Goal: Communication & Community: Answer question/provide support

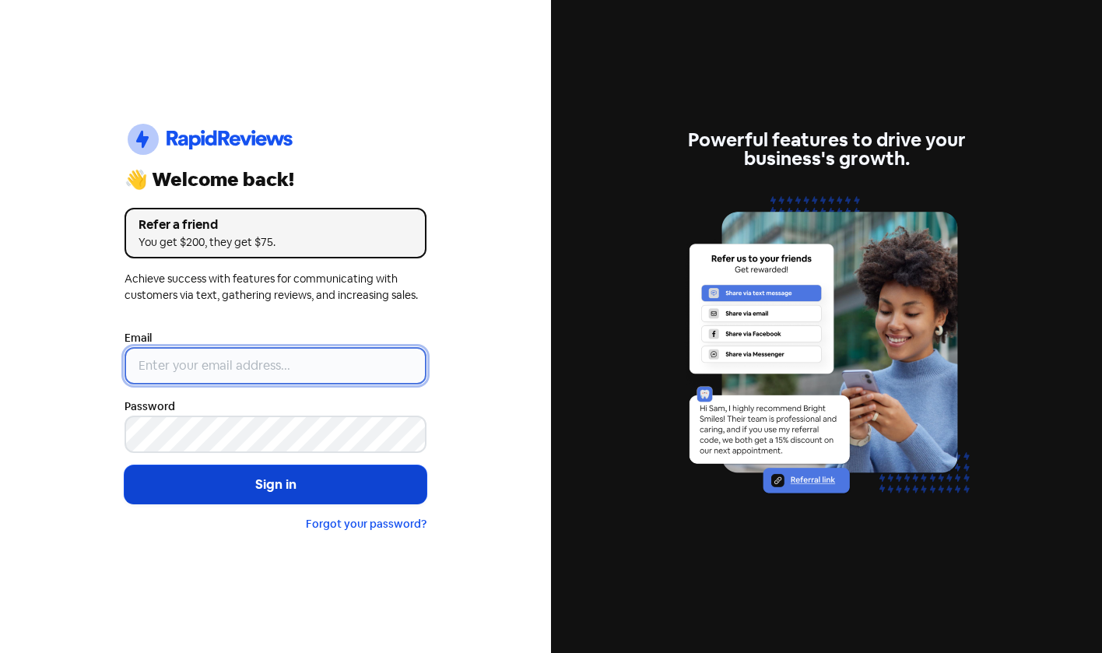
type input "[EMAIL_ADDRESS][DOMAIN_NAME]"
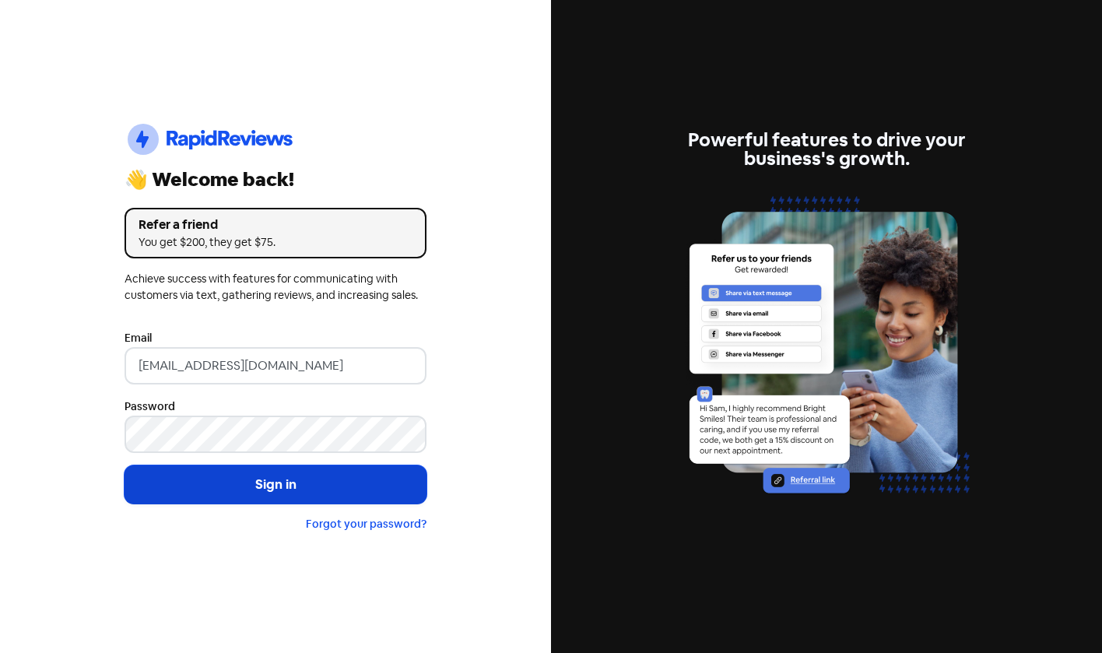
click at [297, 480] on button "Sign in" at bounding box center [276, 484] width 302 height 39
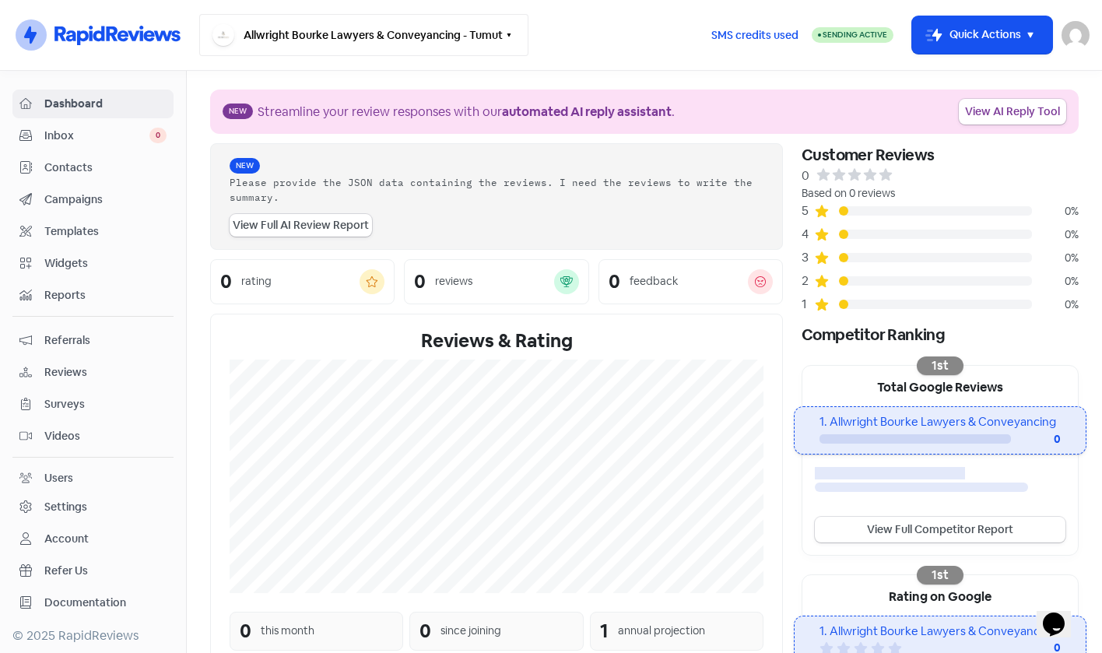
drag, startPoint x: 403, startPoint y: 37, endPoint x: 410, endPoint y: 47, distance: 11.7
click at [403, 37] on button "Allwright Bourke Lawyers & Conveyancing - Tumut" at bounding box center [363, 35] width 329 height 42
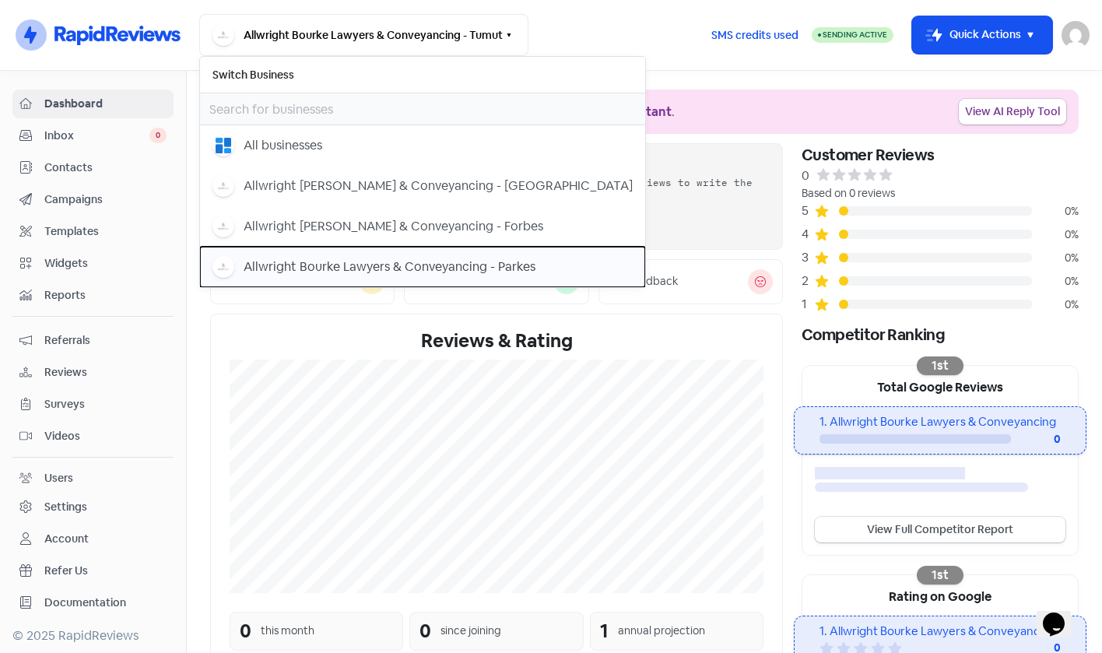
click at [437, 256] on div "Allwright Bourke Lawyers & Conveyancing - Parkes" at bounding box center [423, 267] width 420 height 22
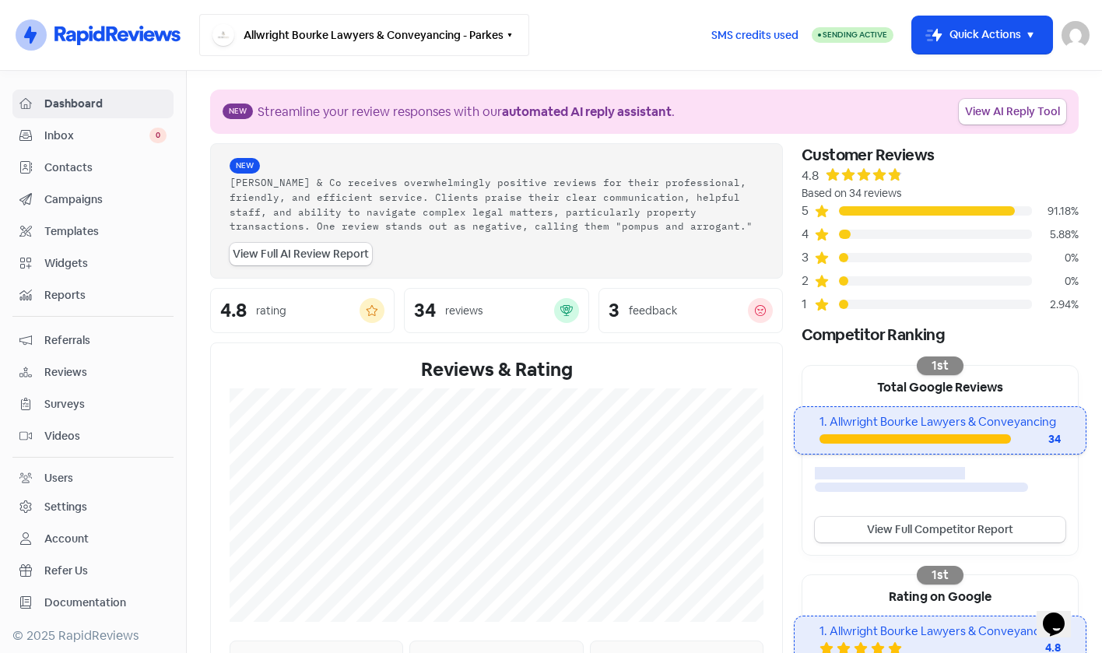
click at [431, 29] on button "Allwright Bourke Lawyers & Conveyancing - Parkes" at bounding box center [364, 35] width 330 height 42
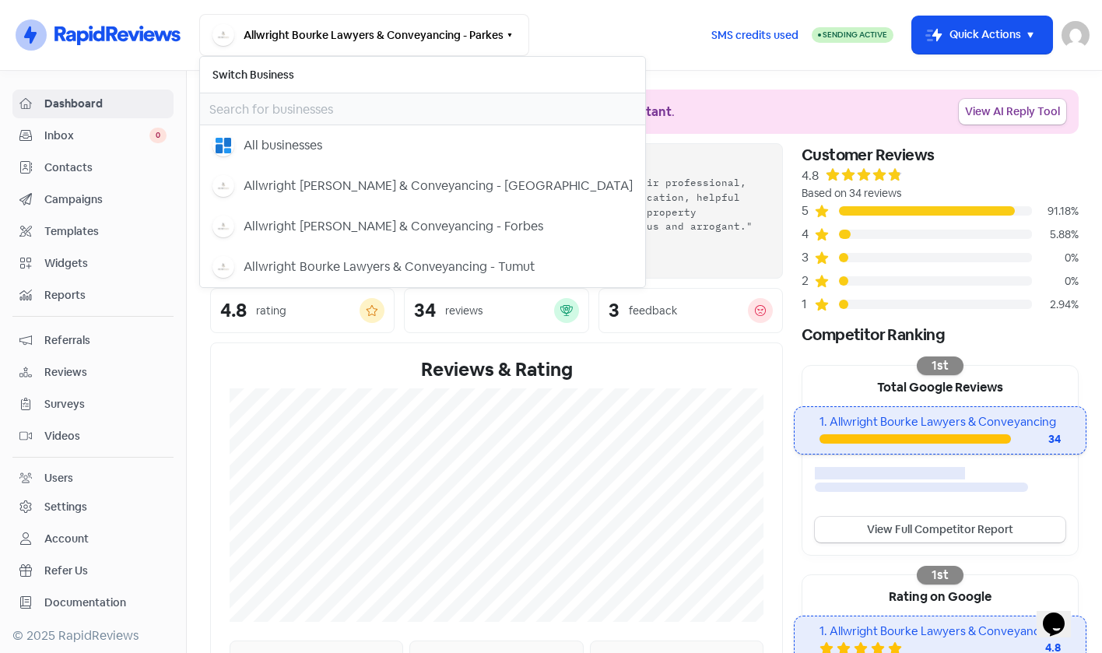
drag, startPoint x: 633, startPoint y: 28, endPoint x: 756, endPoint y: 1, distance: 126.0
click at [638, 25] on div "Allwright Bourke Lawyers & Conveyancing - Parkes Switch Business All businesses…" at bounding box center [448, 35] width 499 height 42
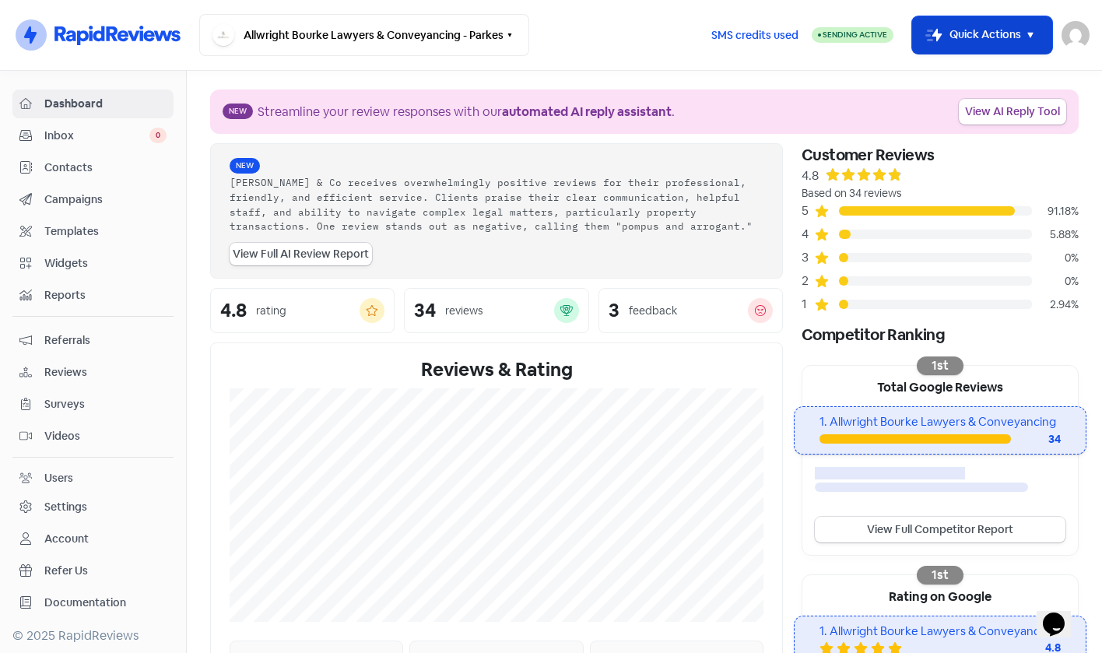
click at [953, 26] on button "Icon For Thunder-move Quick Actions" at bounding box center [982, 34] width 140 height 37
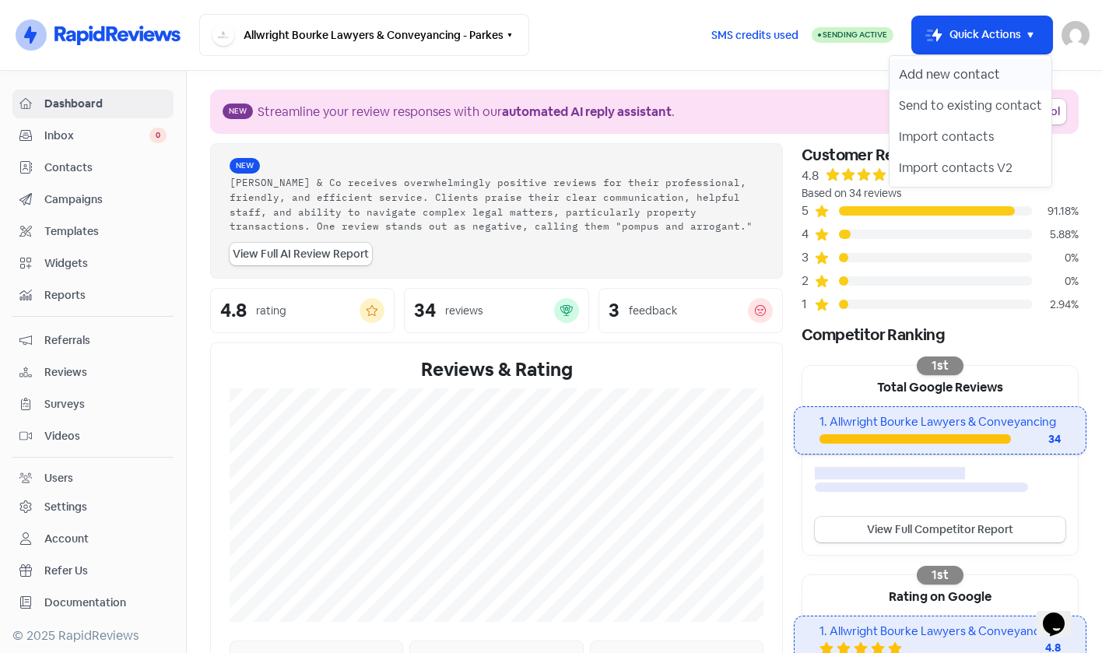
click at [943, 65] on button "Add new contact" at bounding box center [971, 74] width 162 height 31
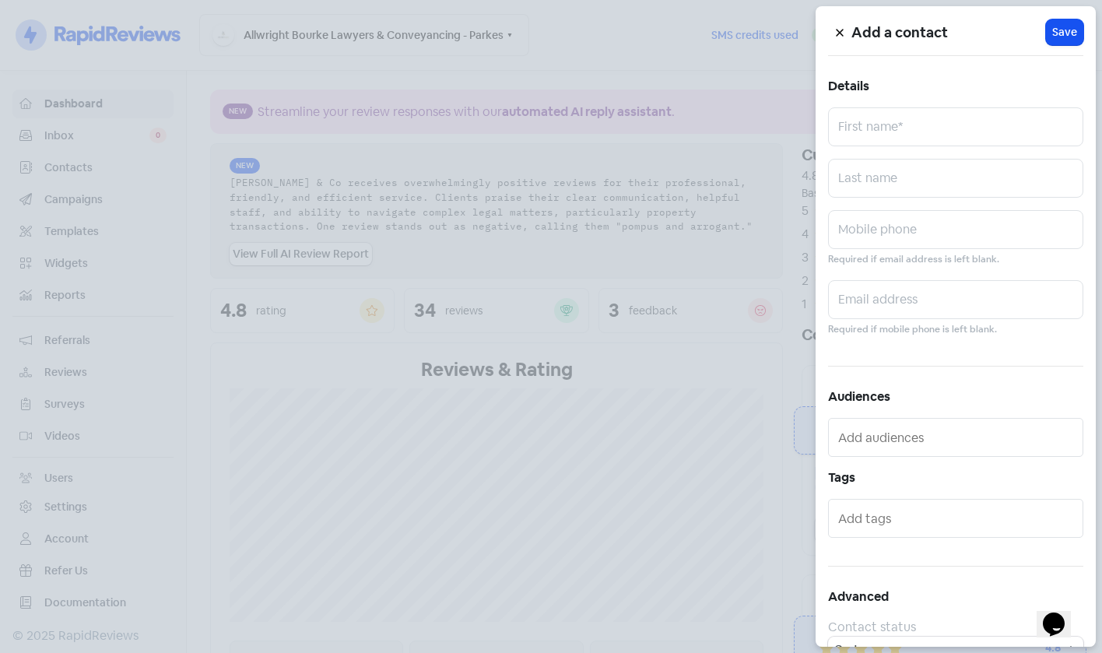
click at [887, 200] on div "Add a contact Icon For Loading Save Details First name* Last name Mobile phone …" at bounding box center [956, 326] width 280 height 641
click at [912, 222] on input "text" at bounding box center [955, 229] width 255 height 39
paste input "0434 617 151"
type input "0434 617 151"
click at [978, 318] on input "text" at bounding box center [955, 299] width 255 height 39
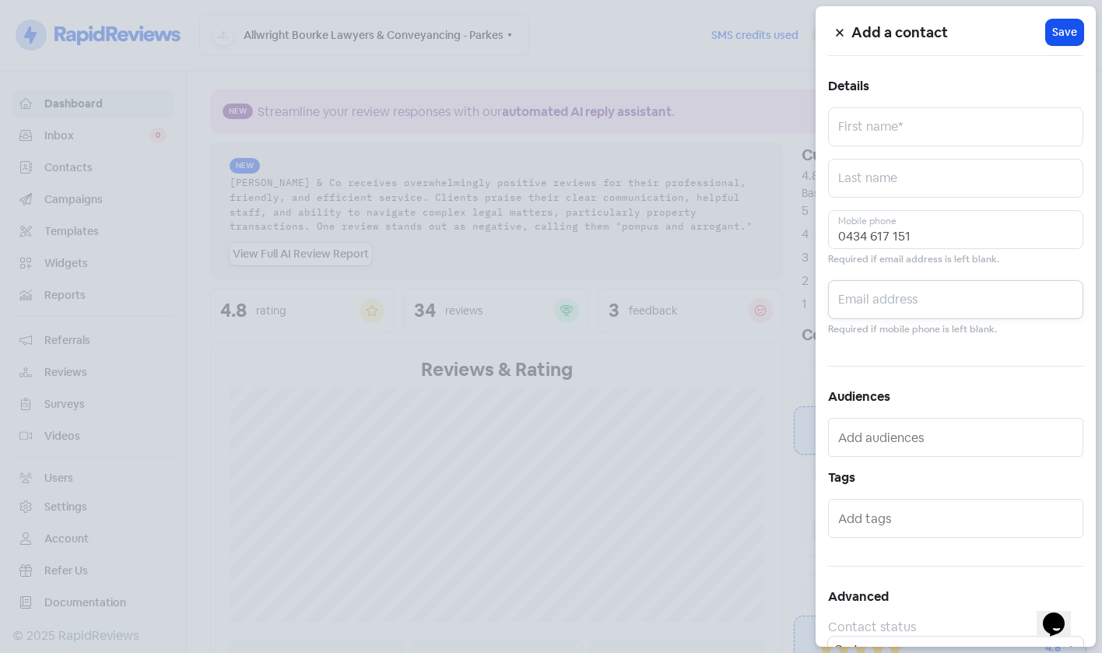
paste input "lskein@live.com.au"
type input "lskein@live.com.au"
click at [853, 174] on input "text" at bounding box center [955, 178] width 255 height 39
paste input "Skein"
type input "Skein"
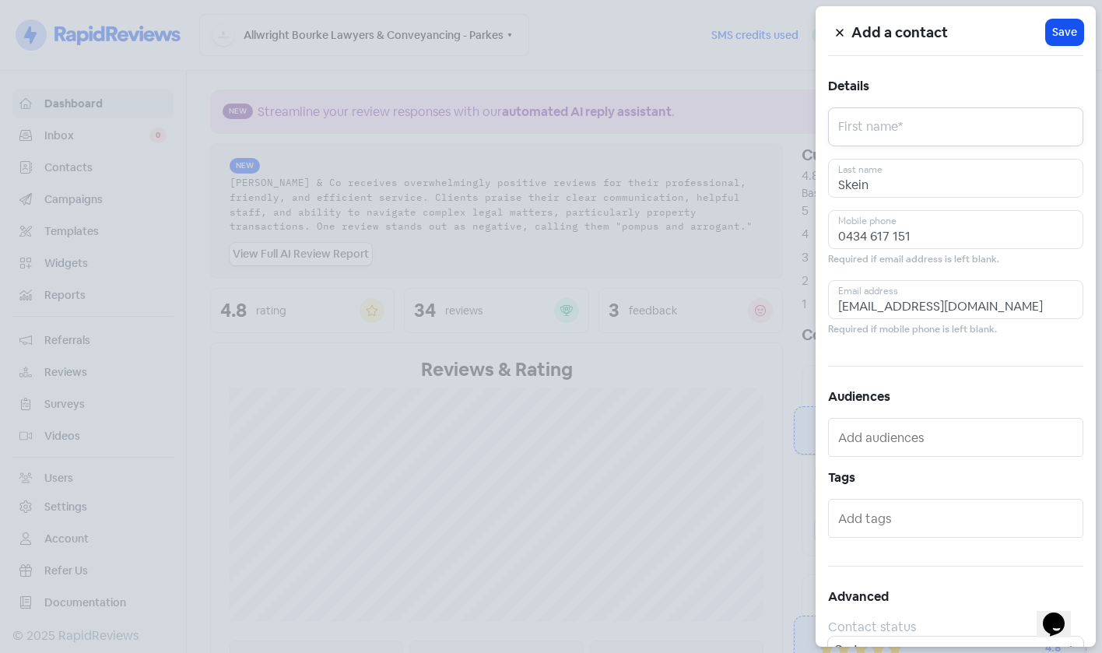
click at [930, 118] on input "text" at bounding box center [955, 126] width 255 height 39
paste input "Lana"
type input "Lana"
click at [1058, 26] on span "Save" at bounding box center [1064, 32] width 25 height 16
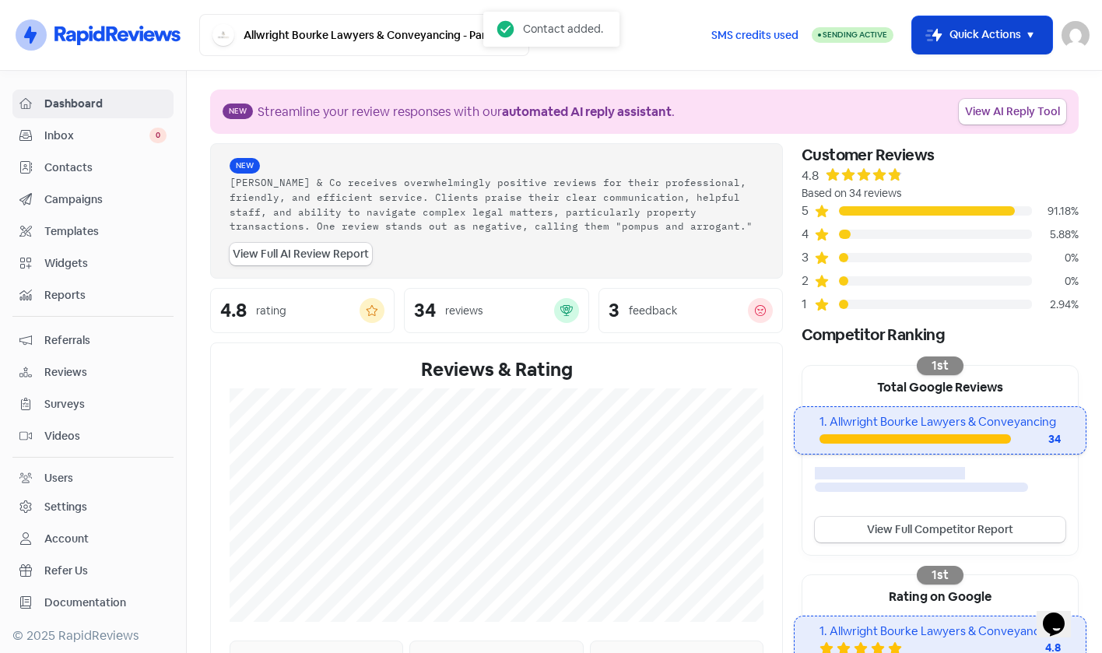
click at [966, 42] on button "Icon For Thunder-move Quick Actions" at bounding box center [982, 34] width 140 height 37
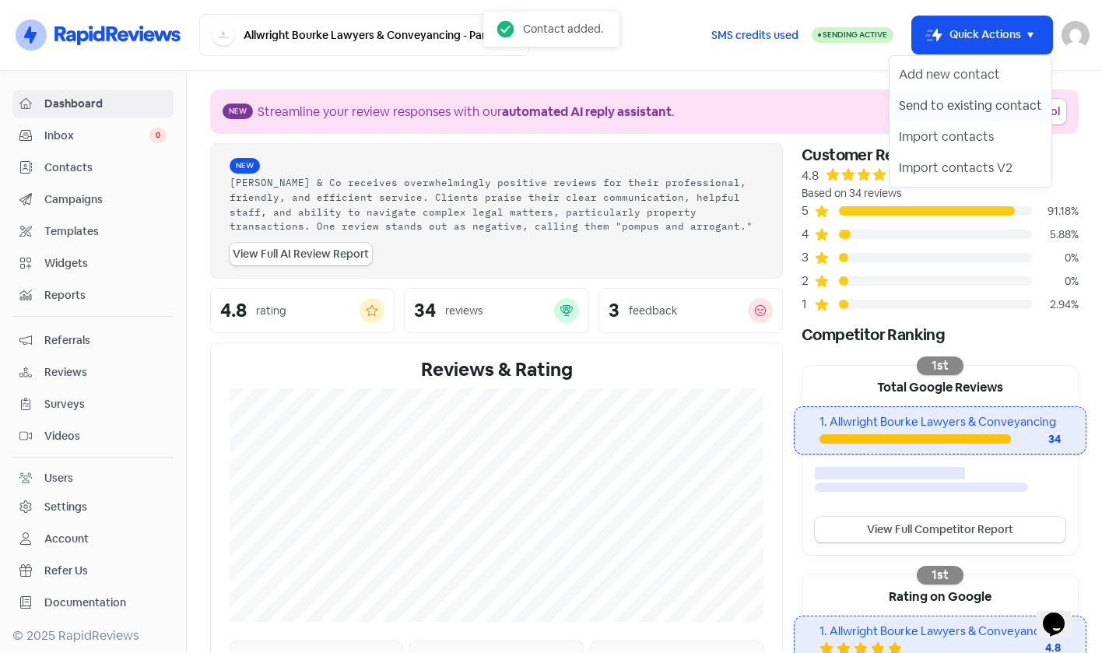
click at [975, 107] on button "Send to existing contact" at bounding box center [971, 105] width 162 height 31
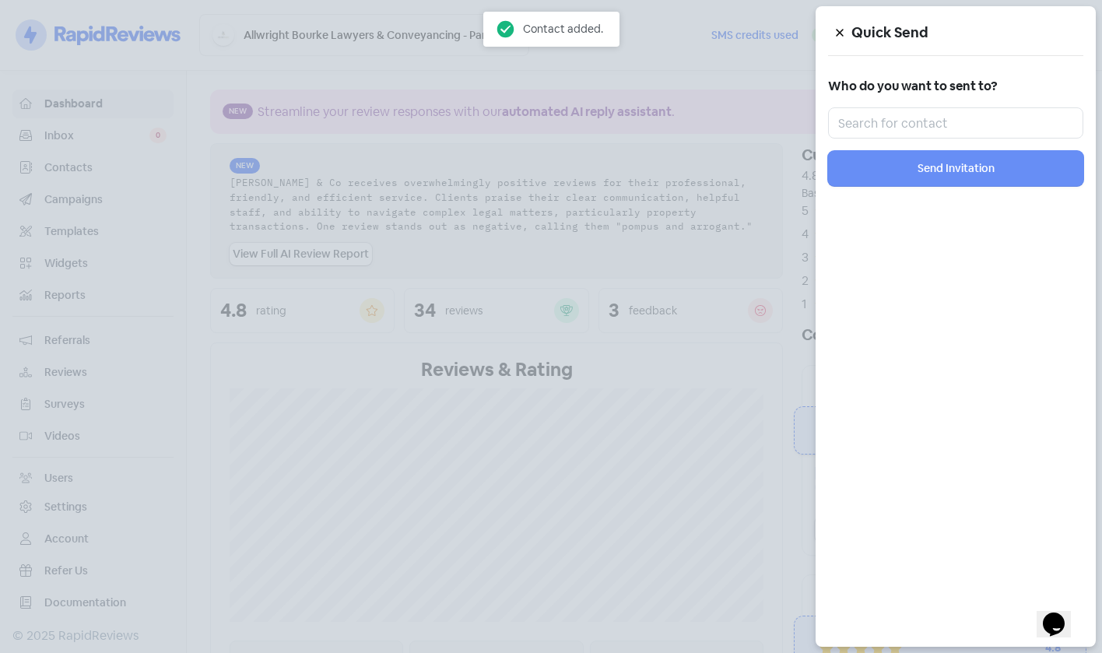
click at [963, 95] on h5 "Who do you want to sent to?" at bounding box center [955, 86] width 255 height 23
click at [967, 112] on input "text" at bounding box center [955, 122] width 255 height 31
paste input "Lana"
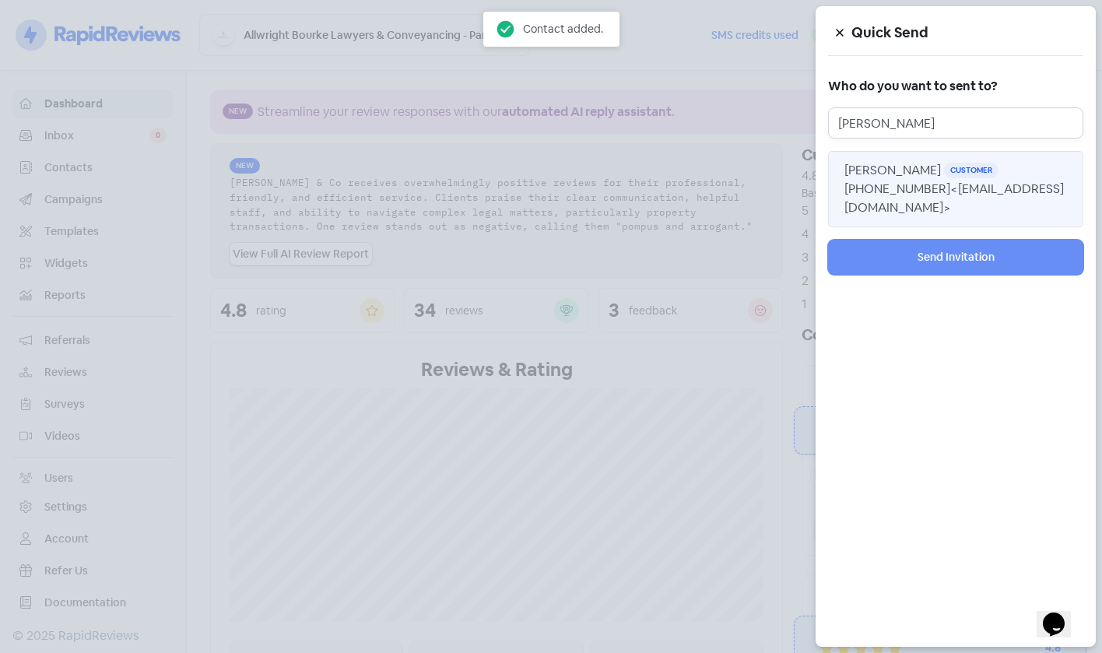
type input "Lana"
click at [944, 174] on span "Customer" at bounding box center [971, 171] width 54 height 16
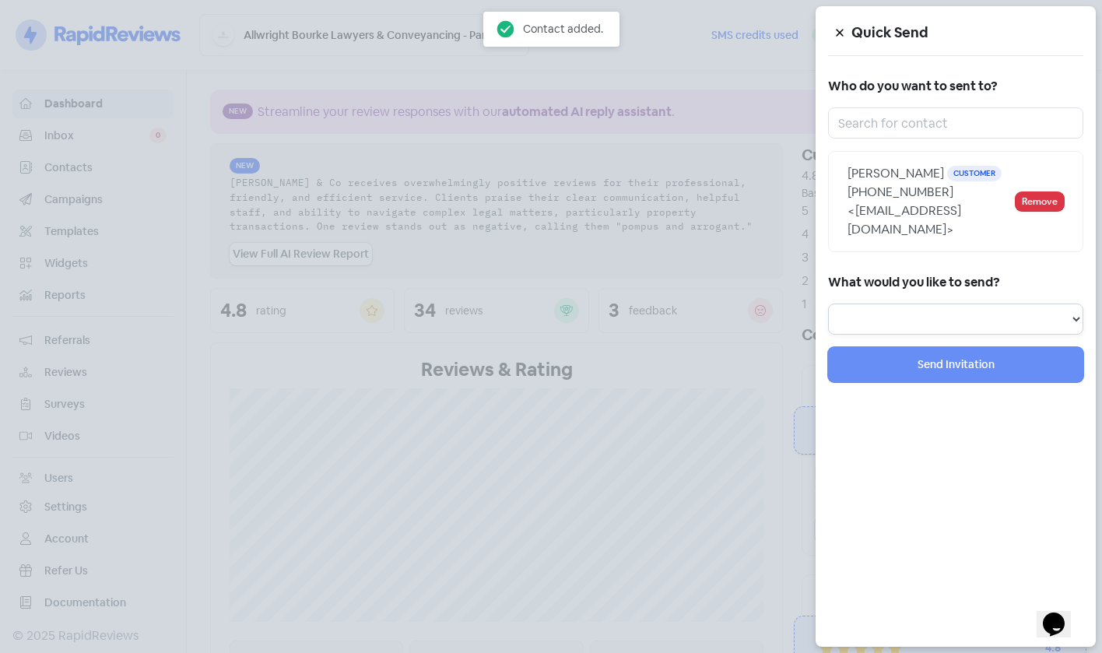
click at [916, 304] on select "Review Invitation Referral Invitation Survey Invitation Video Invitation" at bounding box center [955, 319] width 255 height 31
select select "review"
click at [828, 304] on select "Review Invitation Referral Invitation Survey Invitation Video Invitation" at bounding box center [955, 319] width 255 height 31
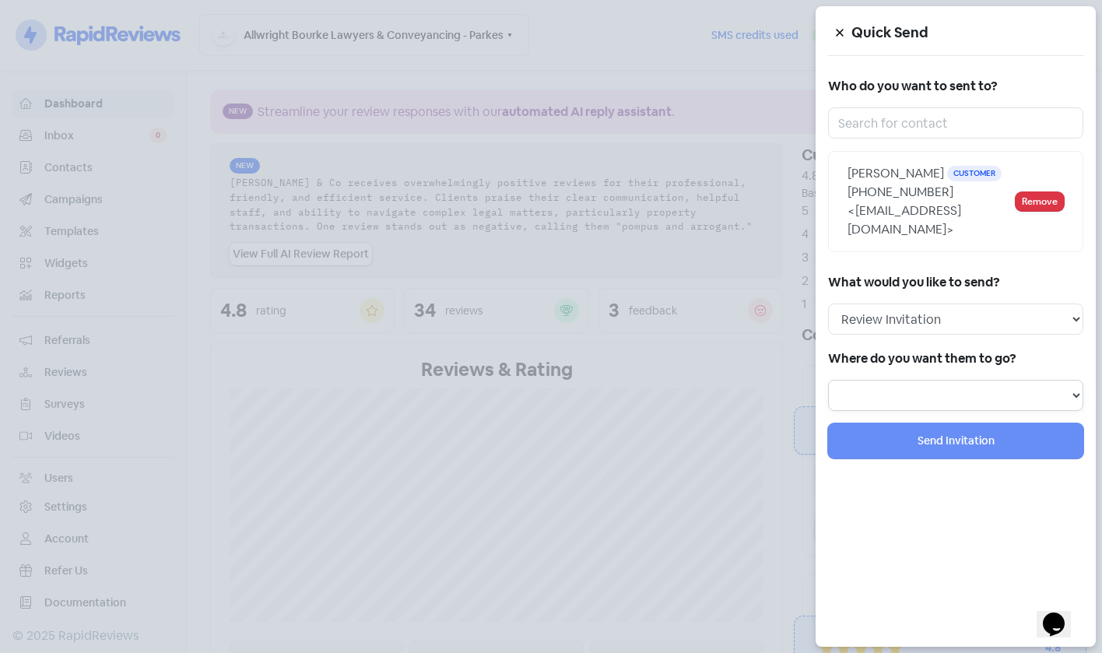
click at [898, 380] on select at bounding box center [955, 395] width 255 height 31
select select "451"
click at [828, 380] on select "Review form: Client review campaign Review form: Professionals review campaign" at bounding box center [955, 395] width 255 height 31
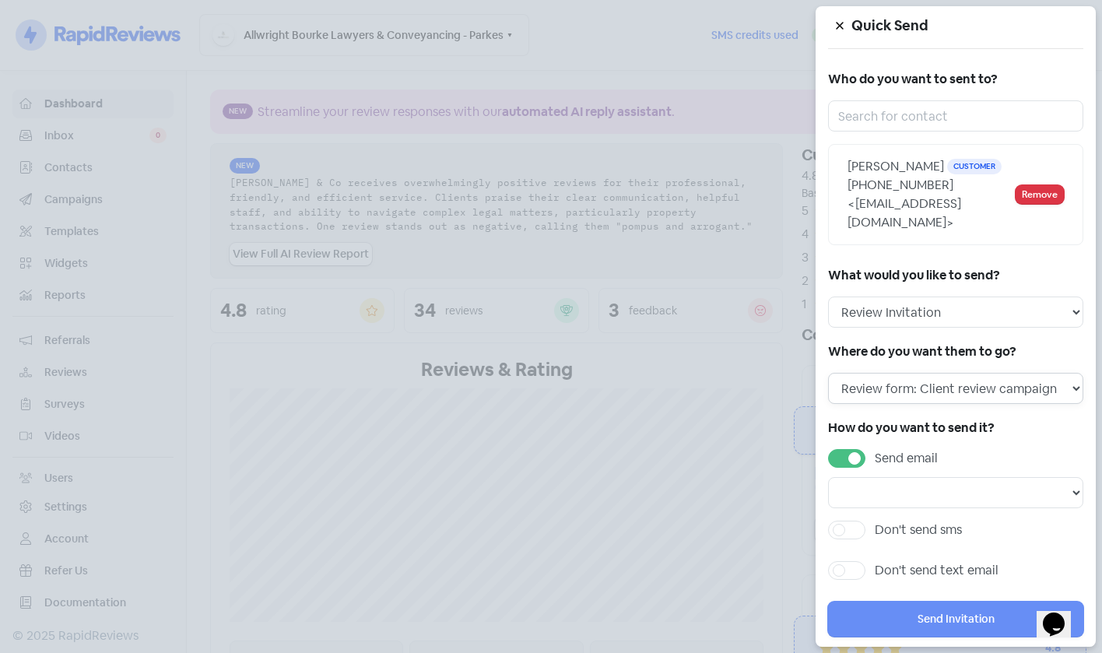
scroll to position [9, 0]
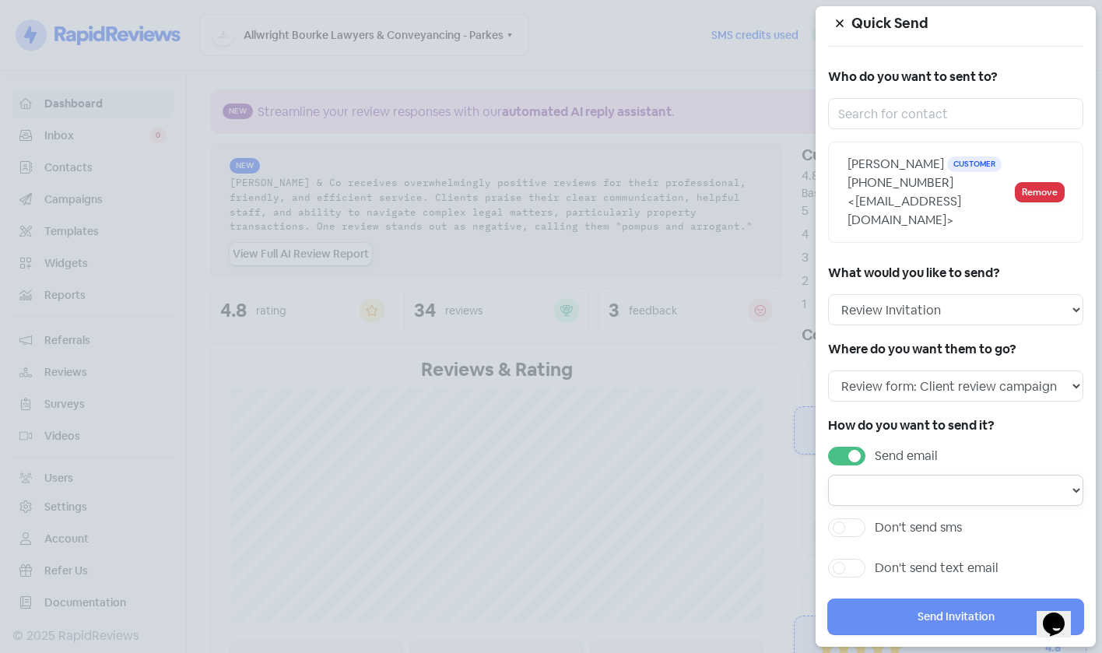
click at [894, 475] on select "Email template: Professional first email Email template: First review email Ema…" at bounding box center [955, 490] width 255 height 31
click at [900, 475] on select "Email template: Professional first email Email template: First review email Ema…" at bounding box center [955, 490] width 255 height 31
select select "1456"
click at [828, 475] on select "Email template: Professional first email Email template: First review email Ema…" at bounding box center [955, 490] width 255 height 31
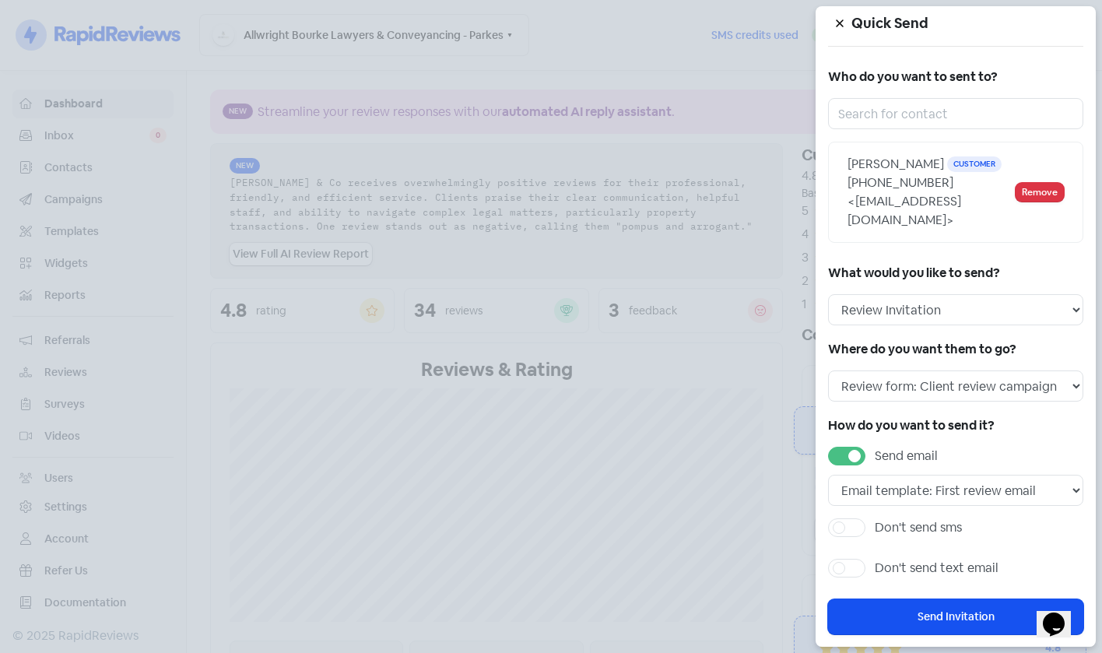
click at [905, 518] on label "Don't send sms" at bounding box center [918, 527] width 87 height 19
click at [885, 518] on input "Don't send sms" at bounding box center [880, 523] width 10 height 10
checkbox input "true"
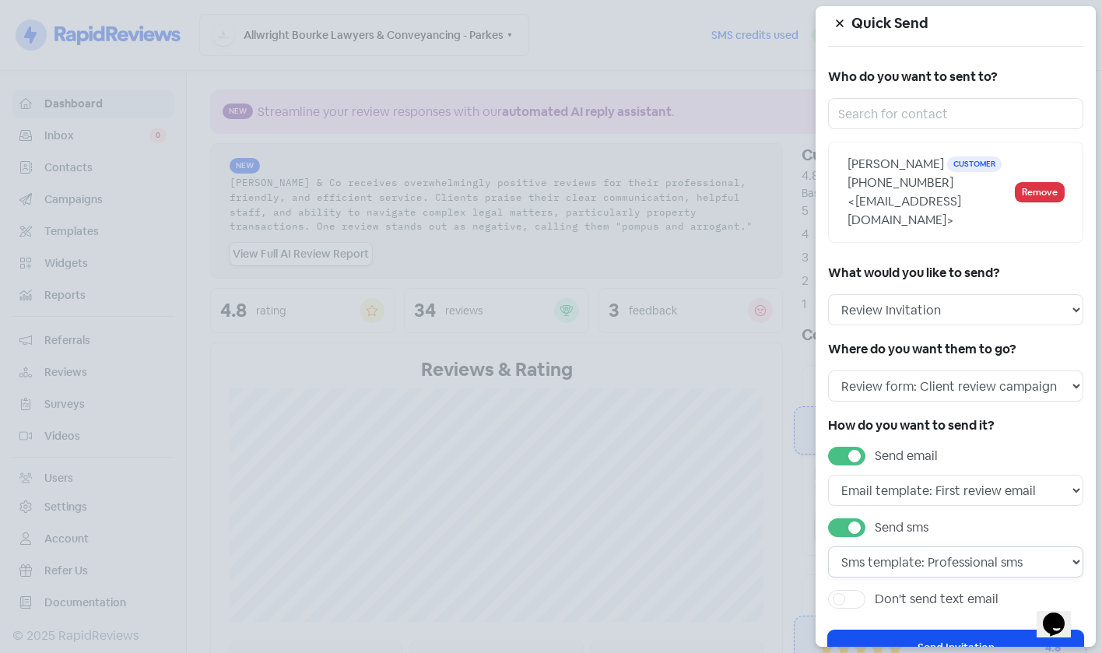
click at [948, 546] on select "Sms template: Professional sms Sms template: First review sms" at bounding box center [955, 561] width 255 height 31
select select "718"
click at [828, 546] on select "Sms template: Professional sms Sms template: First review sms" at bounding box center [955, 561] width 255 height 31
click at [954, 638] on button "Send Invitation" at bounding box center [955, 648] width 255 height 35
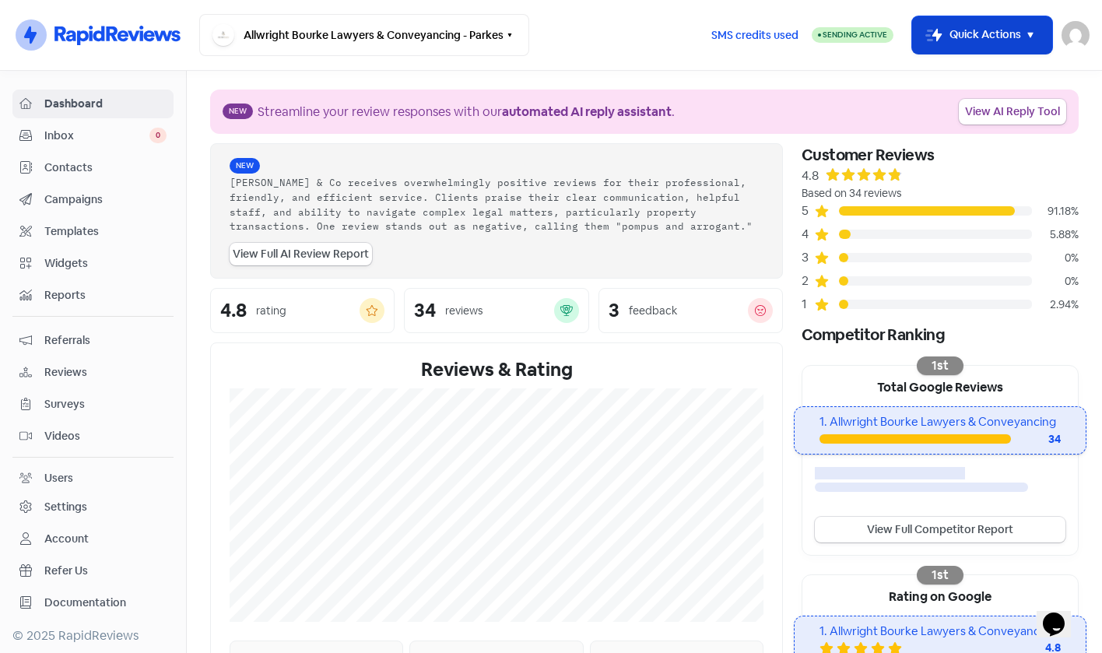
click at [950, 40] on button "Icon For Thunder-move Quick Actions" at bounding box center [982, 34] width 140 height 37
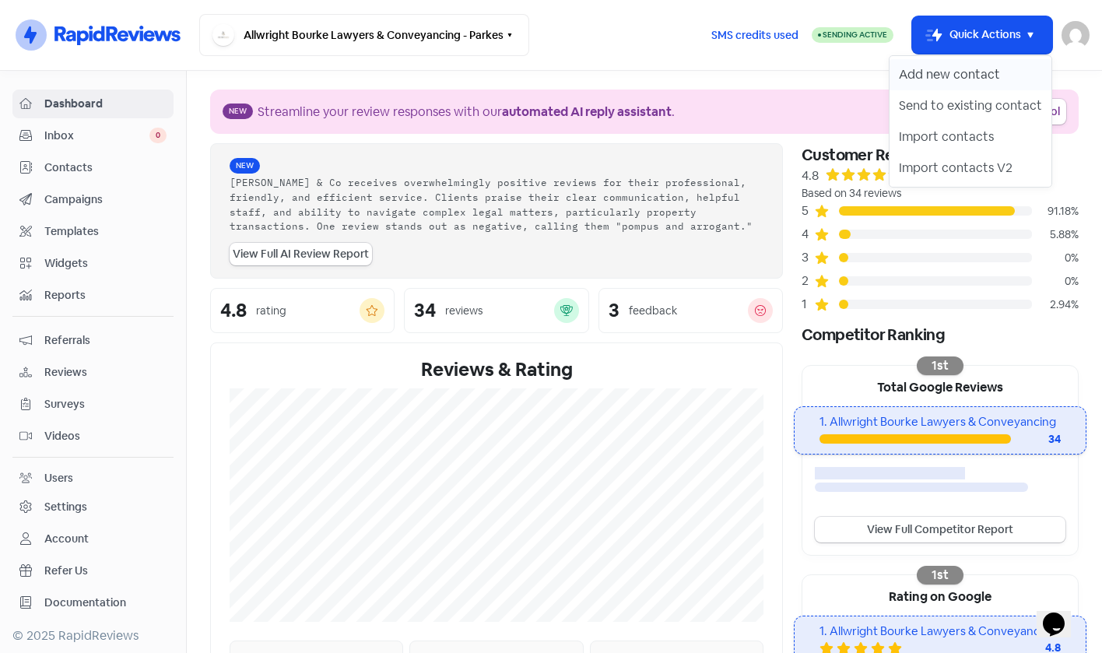
click at [928, 79] on button "Add new contact" at bounding box center [971, 74] width 162 height 31
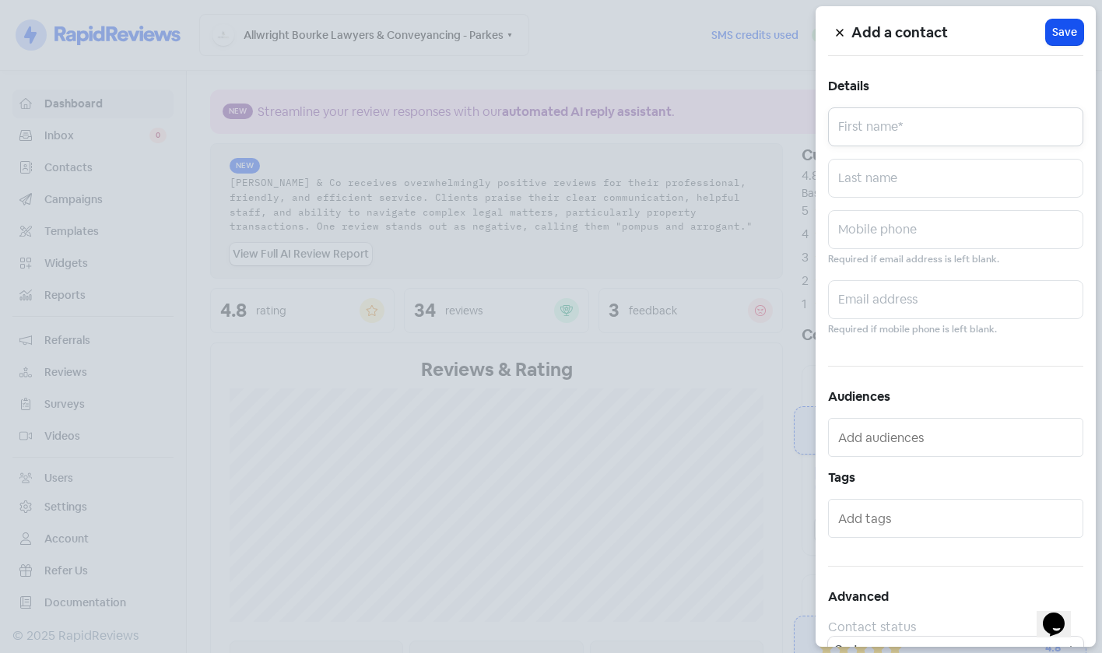
click at [918, 131] on input "text" at bounding box center [955, 126] width 255 height 39
click at [901, 240] on input "text" at bounding box center [955, 229] width 255 height 39
paste input "0438 009 538"
type input "0438 009 538"
click at [911, 171] on input "text" at bounding box center [955, 178] width 255 height 39
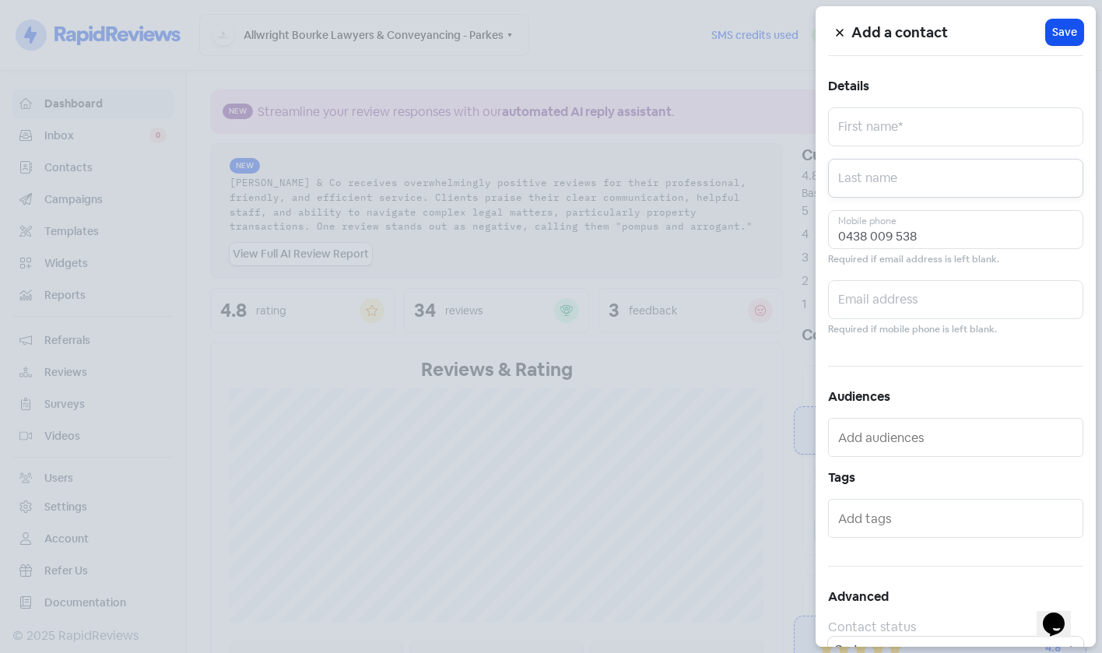
paste input "Skein"
type input "Skein"
click at [928, 132] on input "text" at bounding box center [955, 126] width 255 height 39
type input "v"
paste input "Rhonda"
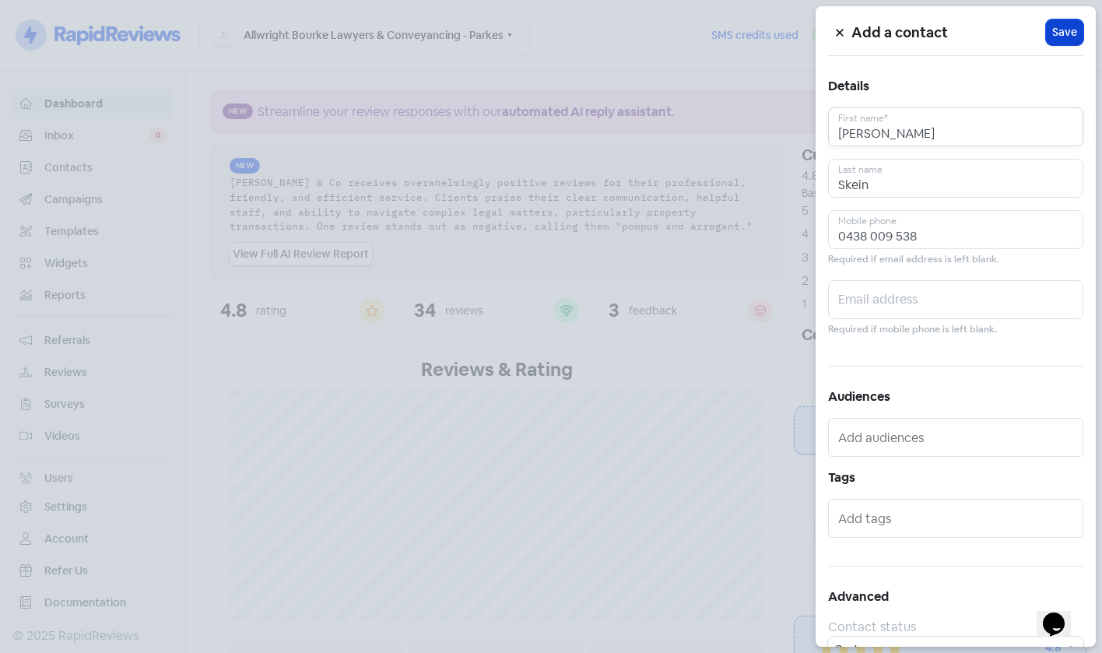
type input "Rhonda"
click at [1046, 36] on button "Icon For Loading Save" at bounding box center [1064, 32] width 37 height 26
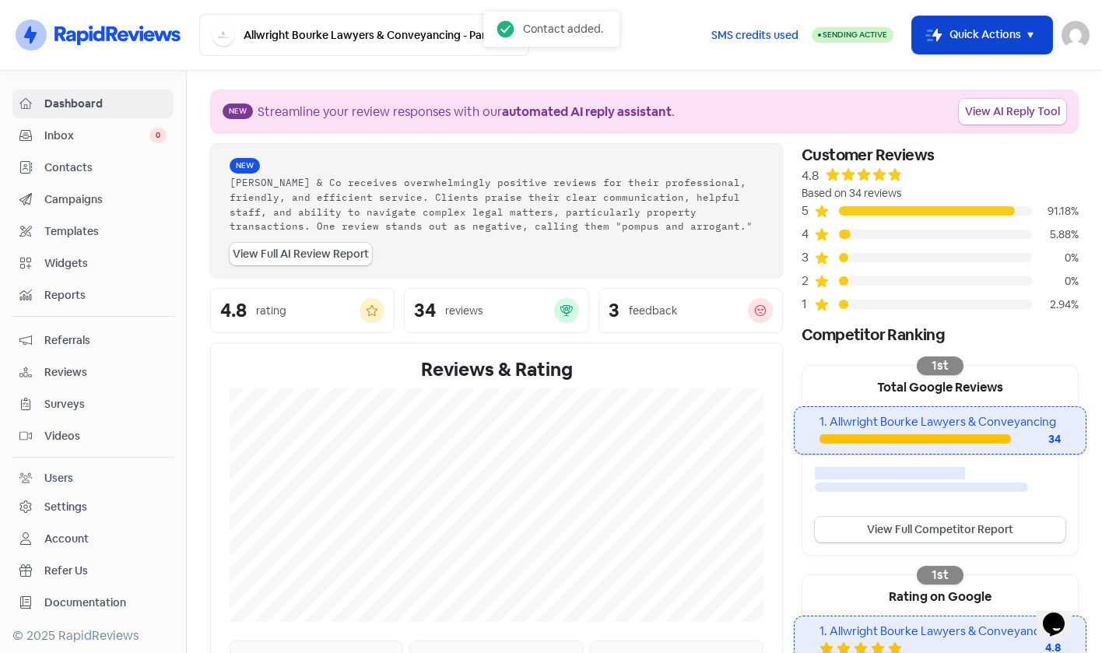
drag, startPoint x: 984, startPoint y: 46, endPoint x: 983, endPoint y: 55, distance: 9.4
click at [983, 46] on button "Icon For Thunder-move Quick Actions" at bounding box center [982, 34] width 140 height 37
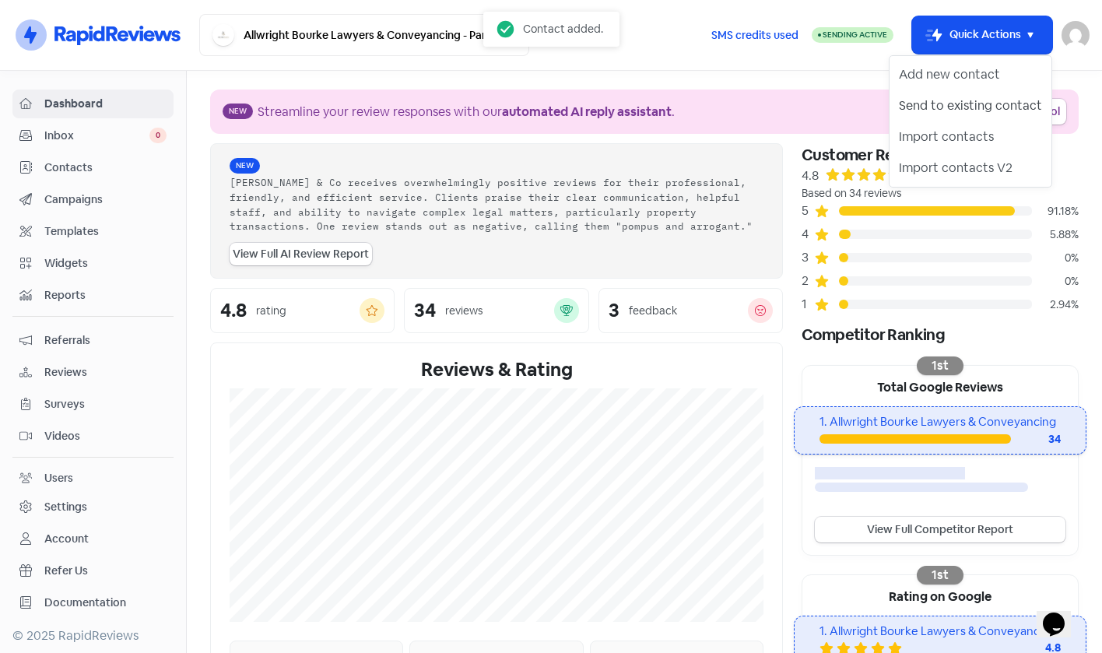
click at [992, 105] on button "Send to existing contact" at bounding box center [971, 105] width 162 height 31
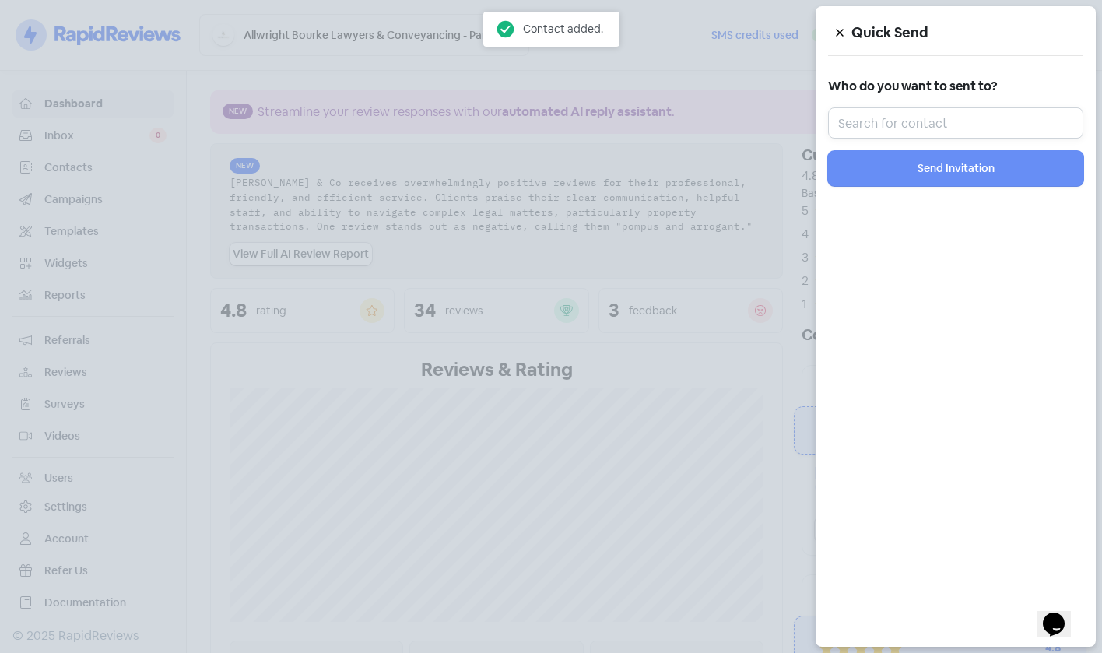
click at [976, 114] on input "text" at bounding box center [955, 122] width 255 height 31
paste input "Rhonda"
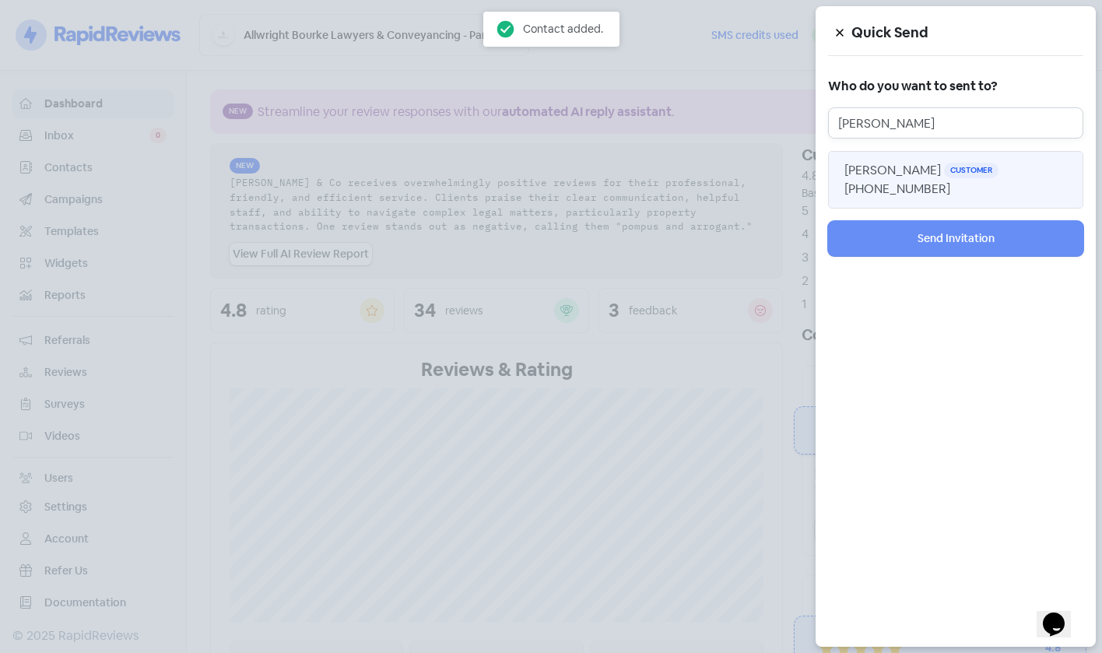
type input "Rhonda"
click at [946, 204] on button "Rhonda Skein Customer +61438009538" at bounding box center [955, 180] width 255 height 58
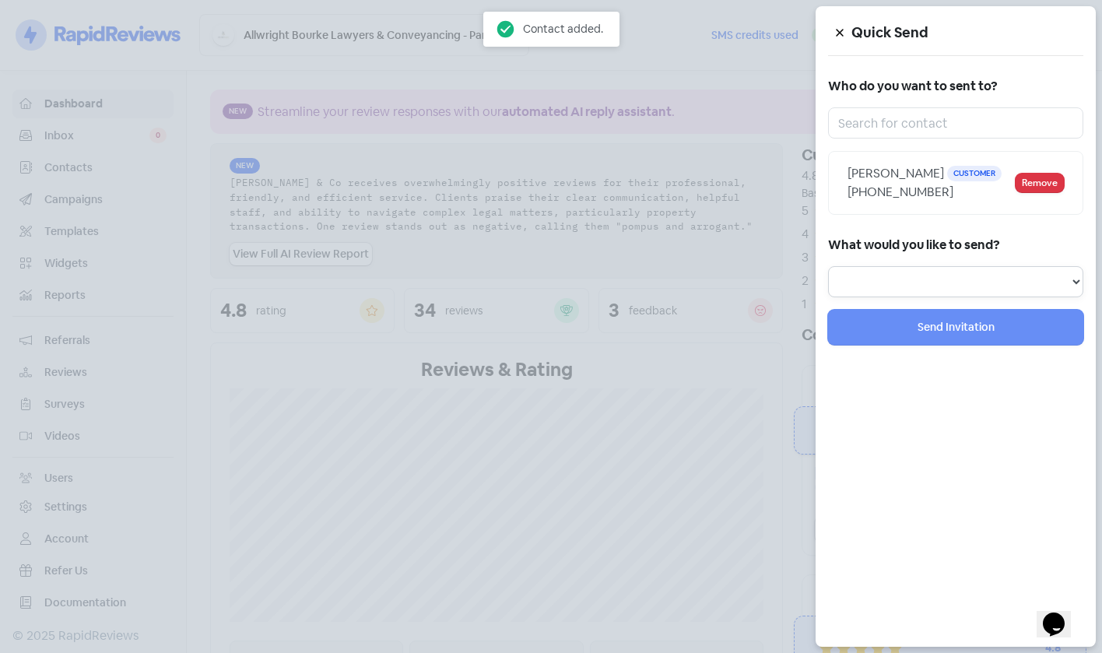
click at [929, 289] on select "Review Invitation Referral Invitation Survey Invitation Video Invitation" at bounding box center [955, 281] width 255 height 31
select select "review"
click at [828, 266] on select "Review Invitation Referral Invitation Survey Invitation Video Invitation" at bounding box center [955, 281] width 255 height 31
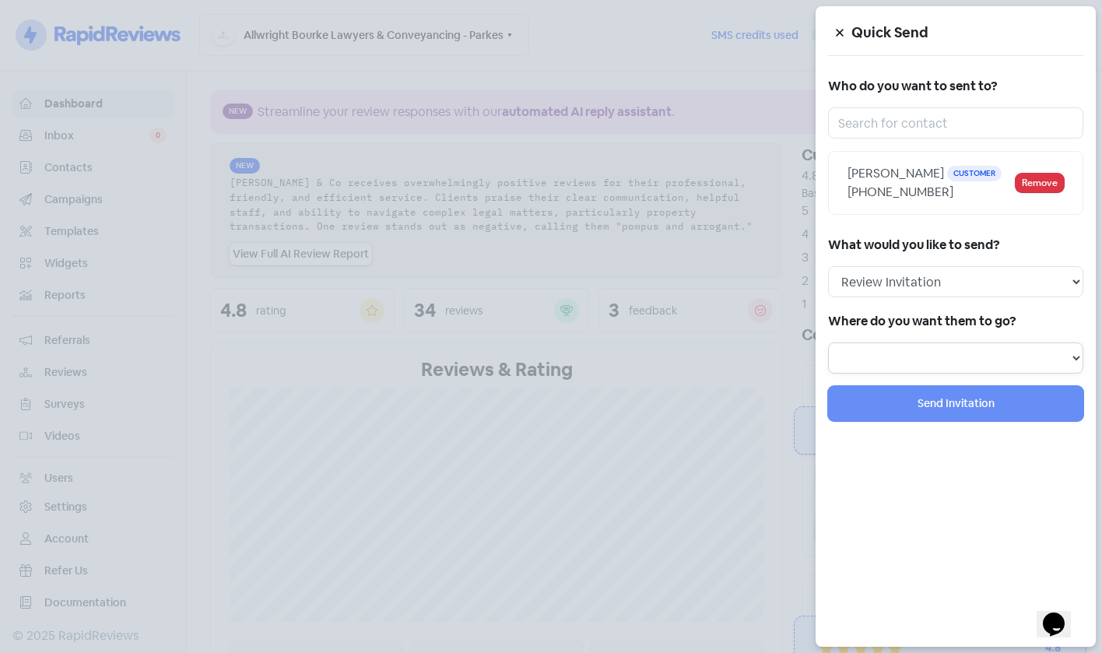
click at [894, 360] on select at bounding box center [955, 358] width 255 height 31
select select "451"
click at [828, 343] on select "Review form: Client review campaign Review form: Professionals review campaign" at bounding box center [955, 358] width 255 height 31
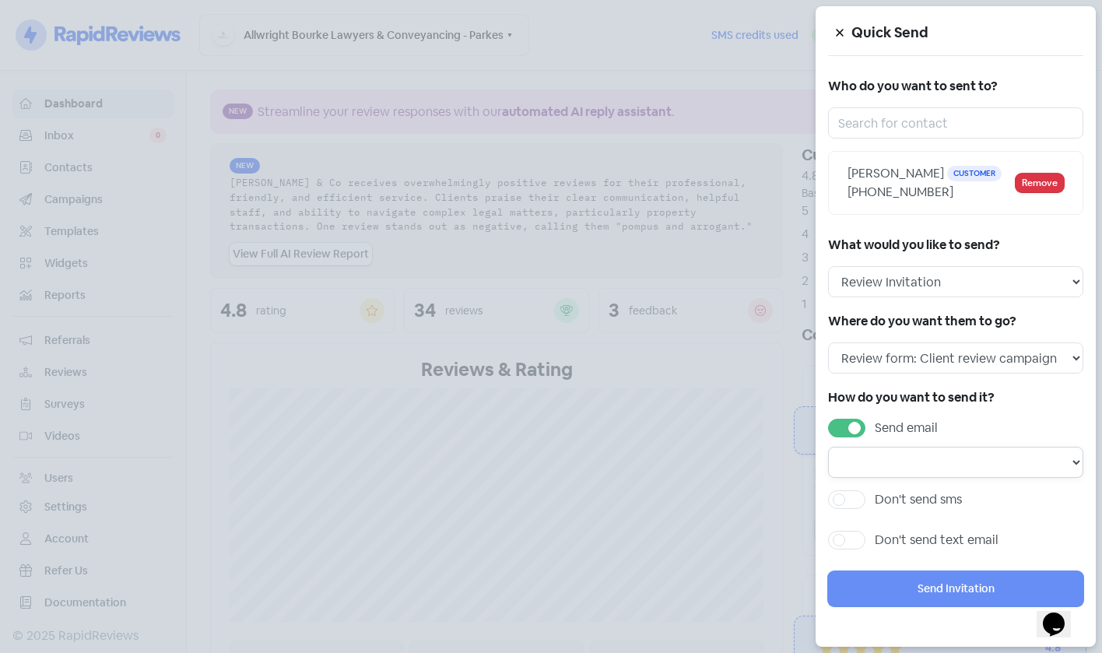
click at [898, 458] on select "Email template: Professional first email Email template: First review email Ema…" at bounding box center [955, 462] width 255 height 31
select select "1456"
click at [828, 447] on select "Email template: Professional first email Email template: First review email Ema…" at bounding box center [955, 462] width 255 height 31
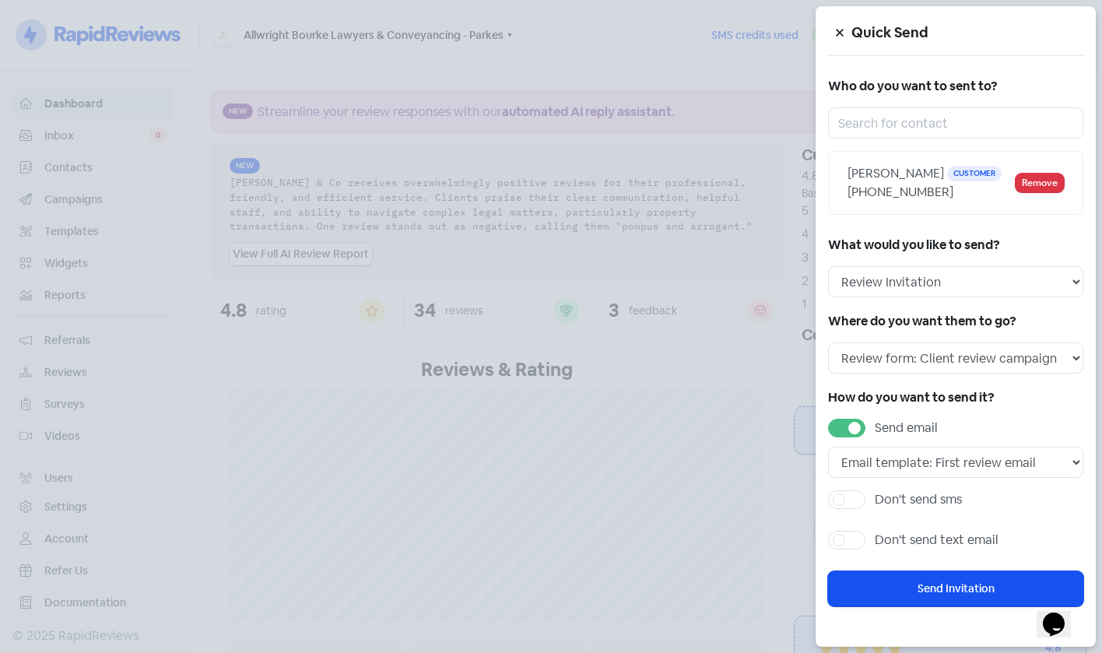
click at [930, 570] on div "Quick Send Who do you want to sent to? Rhonda Skein Customer +61438009538 Remov…" at bounding box center [956, 326] width 280 height 641
click at [917, 595] on button "Send Invitation" at bounding box center [955, 588] width 255 height 35
